Goal: Task Accomplishment & Management: Use online tool/utility

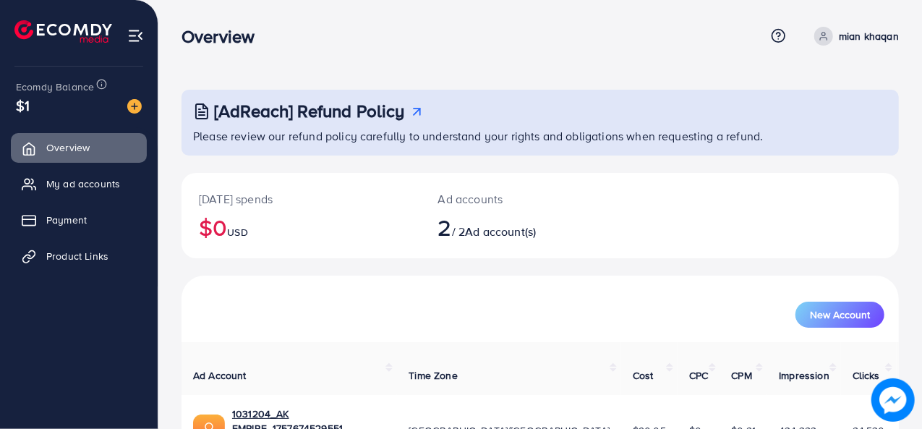
click at [94, 249] on span "Product Links" at bounding box center [77, 256] width 62 height 14
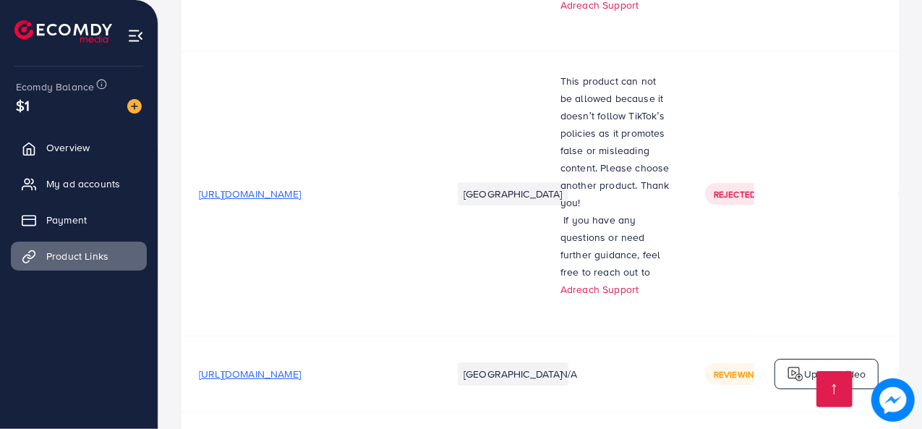
scroll to position [2757, 0]
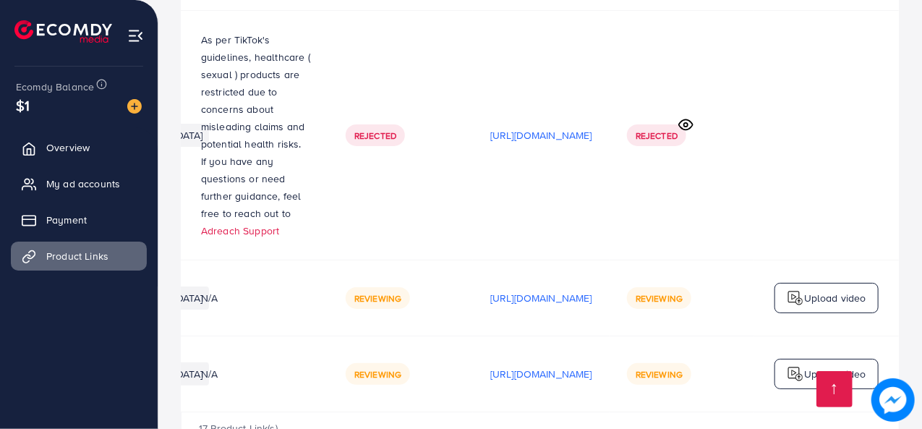
scroll to position [0, 427]
click at [539, 127] on p "[URL][DOMAIN_NAME]" at bounding box center [541, 135] width 102 height 17
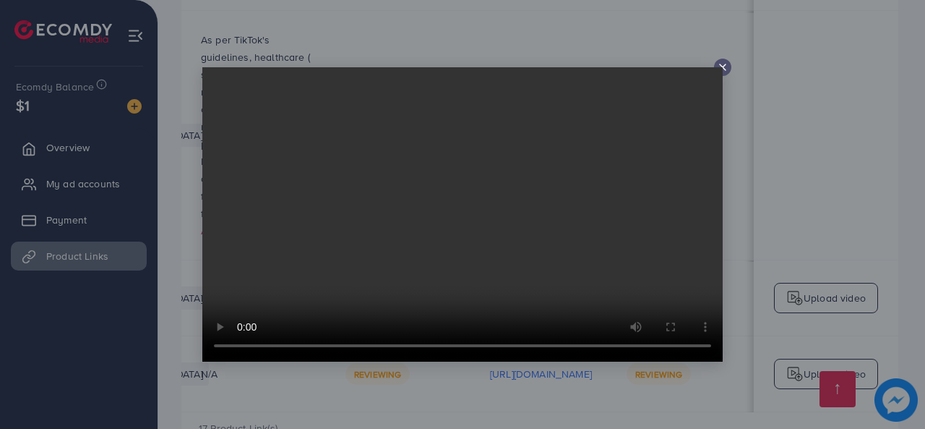
click at [726, 67] on icon at bounding box center [723, 67] width 12 height 12
